Goal: Task Accomplishment & Management: Manage account settings

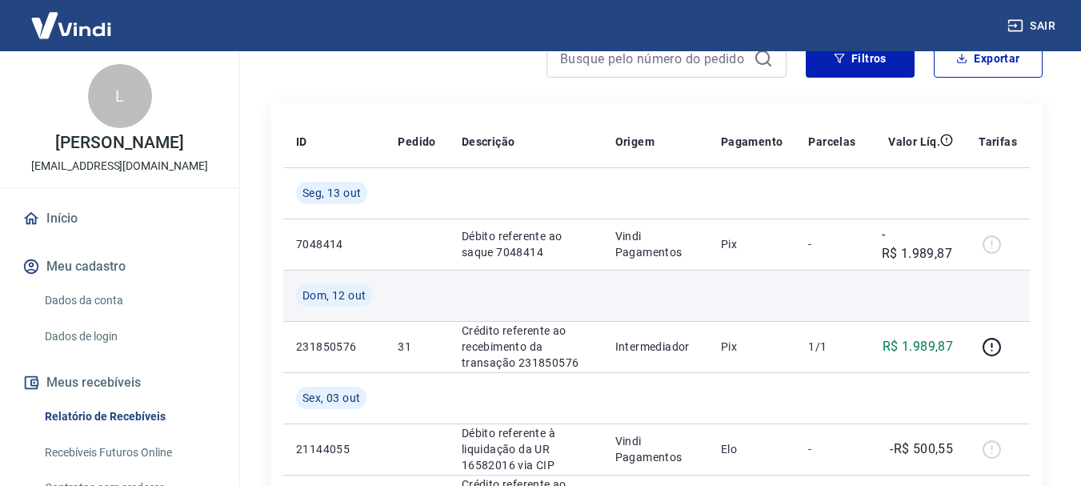
scroll to position [240, 0]
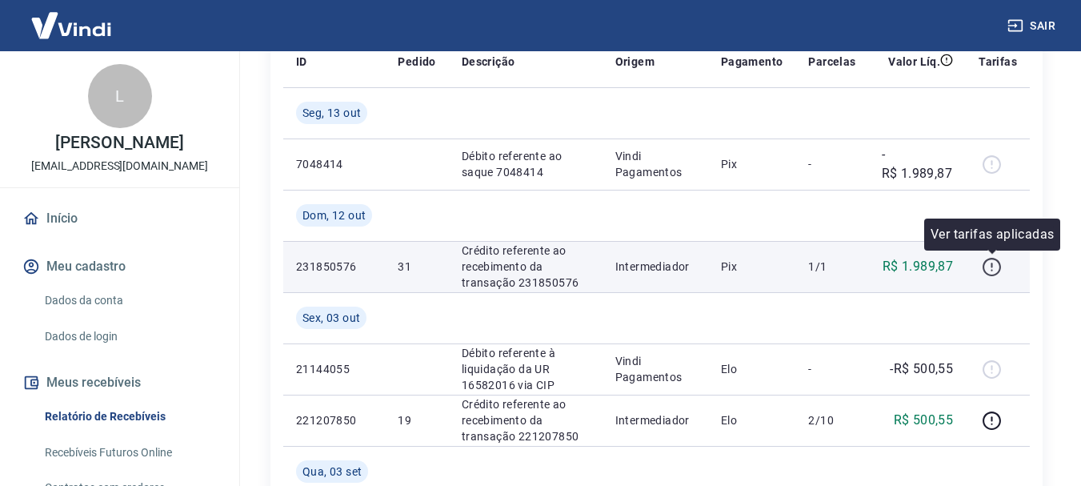
click at [988, 266] on icon "button" at bounding box center [992, 267] width 20 height 20
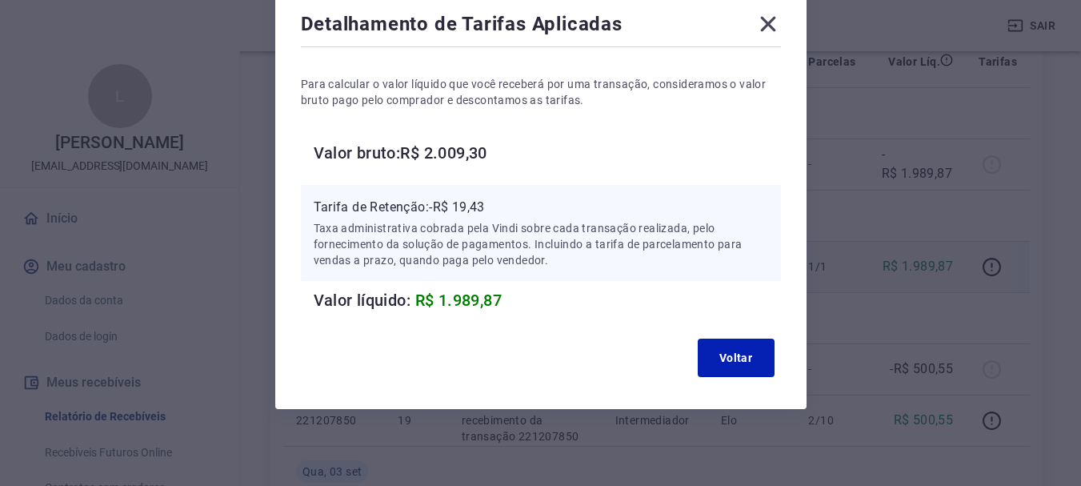
scroll to position [11, 0]
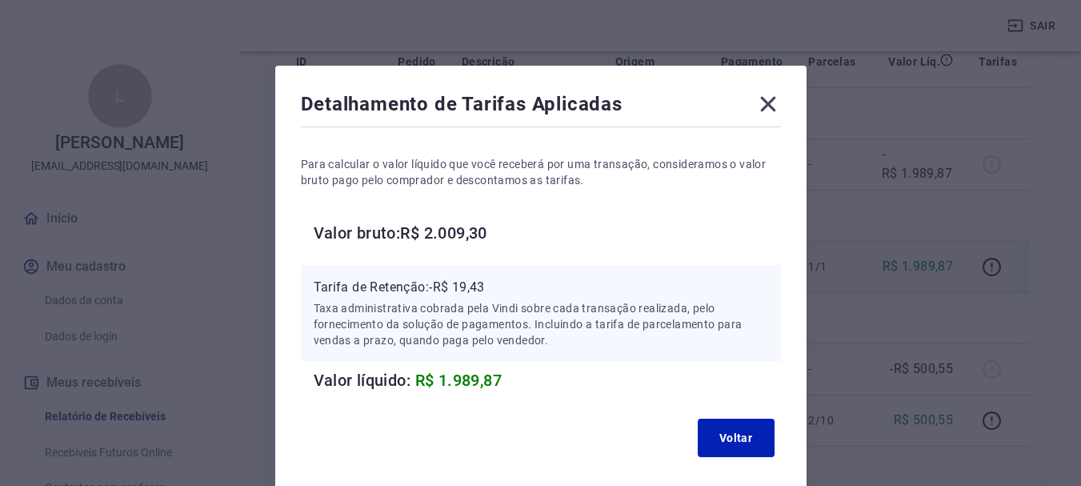
click at [774, 97] on icon at bounding box center [767, 104] width 15 height 15
